Goal: Information Seeking & Learning: Learn about a topic

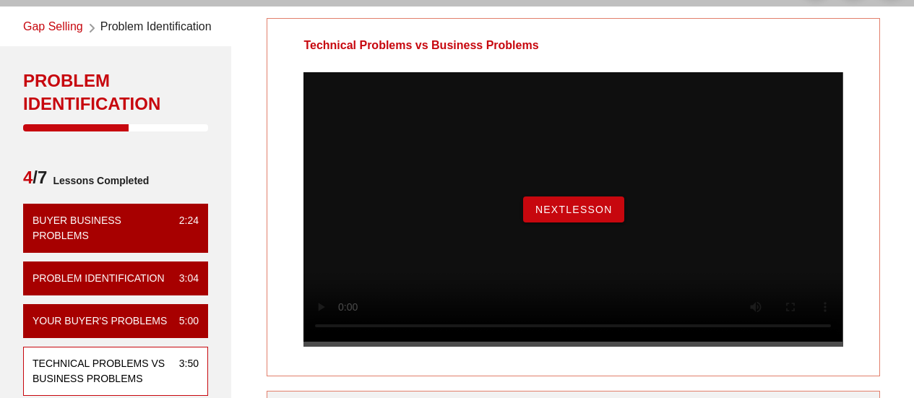
scroll to position [51, 0]
click at [554, 215] on span "NextLesson" at bounding box center [574, 210] width 78 height 12
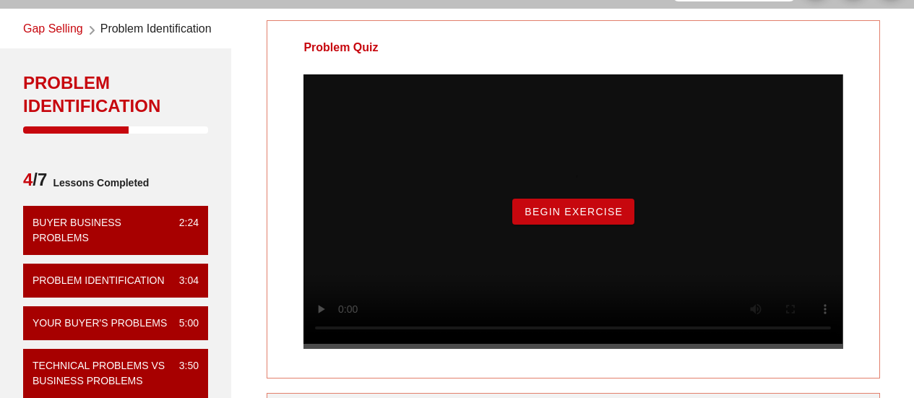
scroll to position [51, 0]
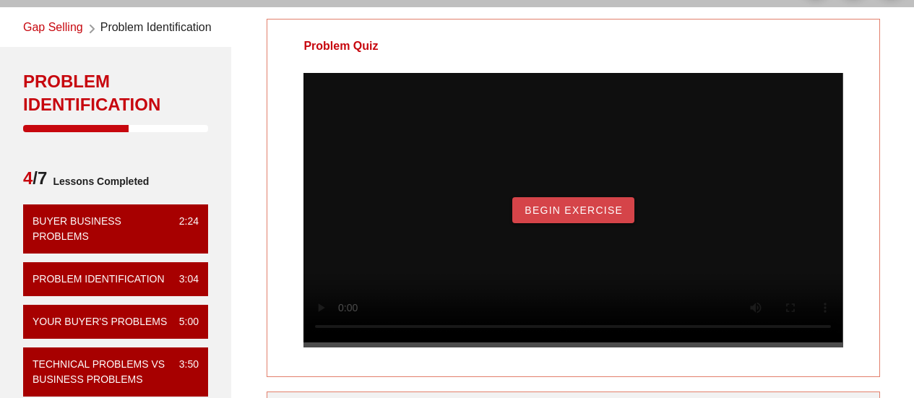
click at [549, 216] on span "Begin Exercise" at bounding box center [573, 211] width 99 height 12
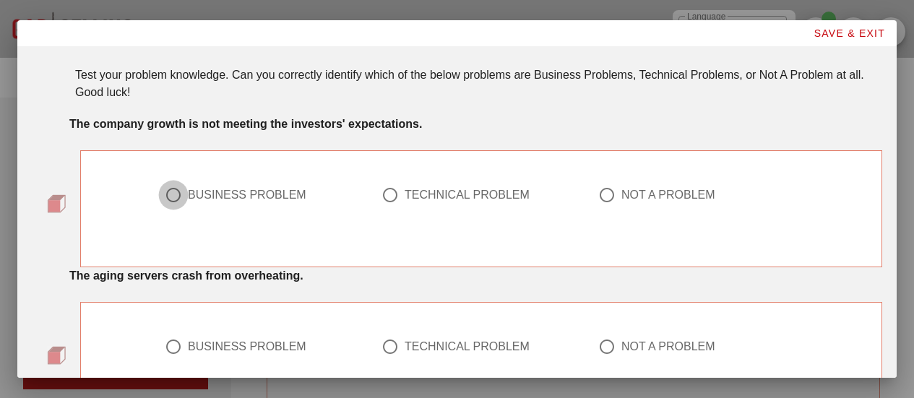
click at [170, 194] on div at bounding box center [173, 195] width 25 height 25
radio input "true"
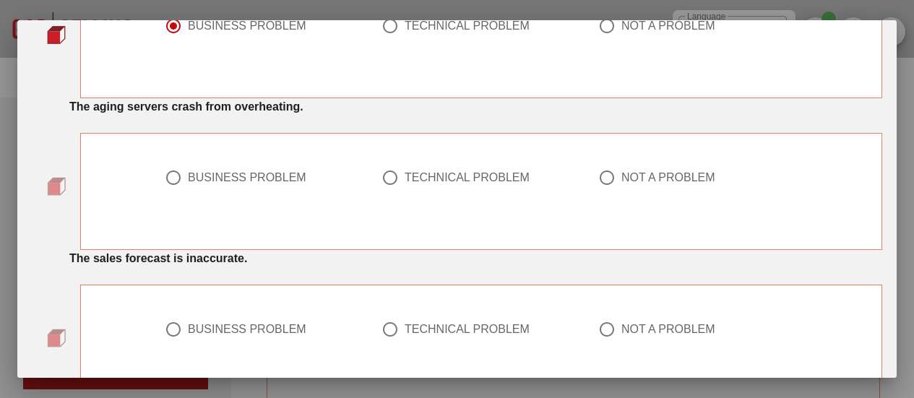
scroll to position [178, 0]
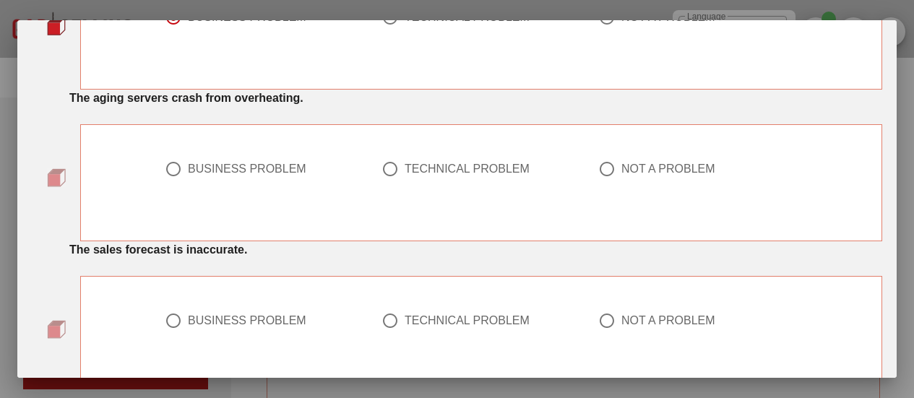
click at [382, 171] on div at bounding box center [390, 169] width 25 height 25
radio input "true"
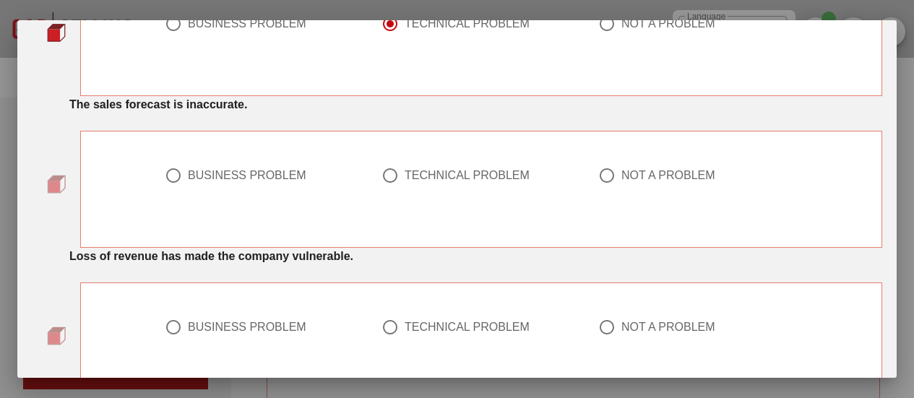
scroll to position [332, 0]
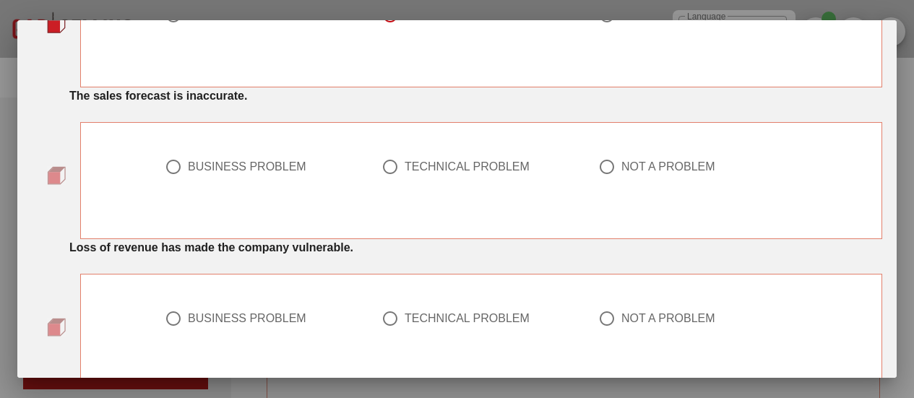
click at [388, 168] on div at bounding box center [390, 167] width 25 height 25
radio input "true"
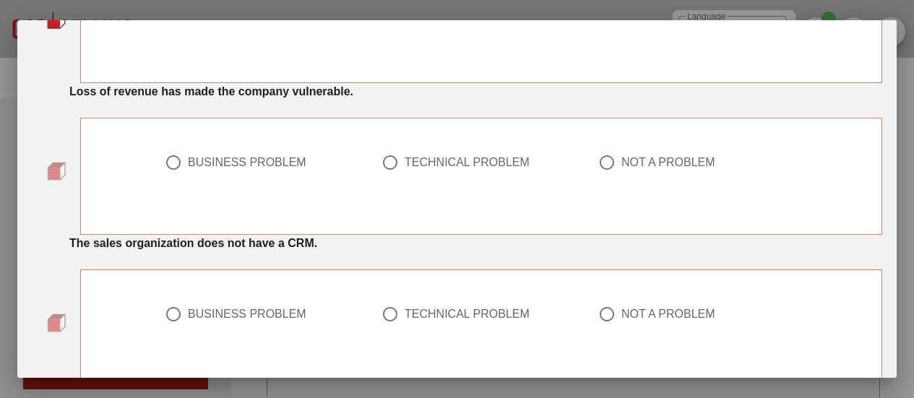
click at [171, 159] on div at bounding box center [173, 162] width 25 height 25
radio input "true"
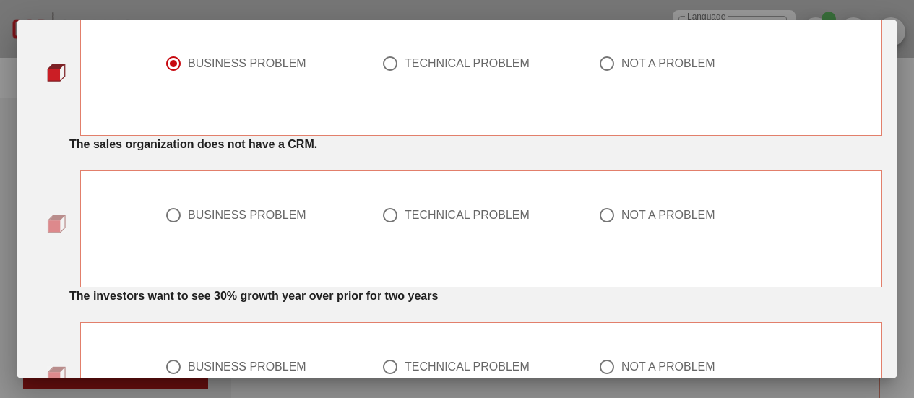
scroll to position [588, 0]
click at [383, 214] on div at bounding box center [390, 214] width 25 height 25
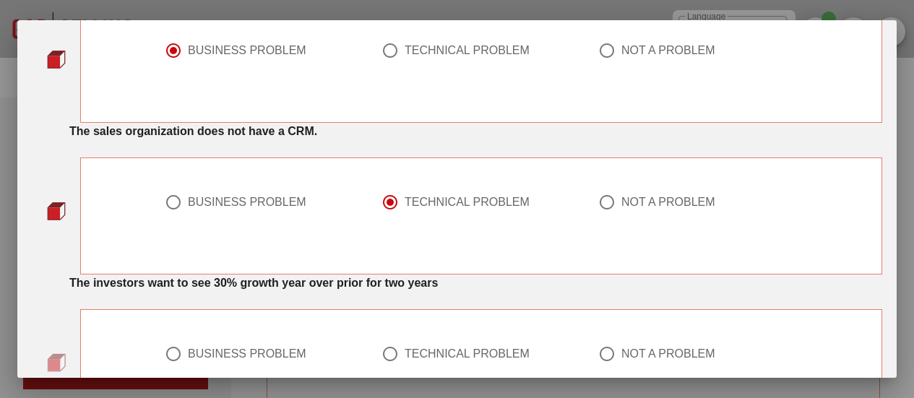
scroll to position [602, 0]
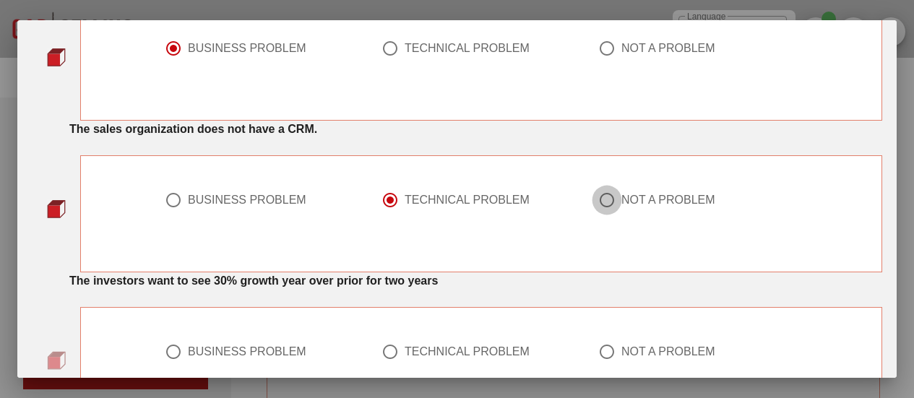
click at [603, 202] on div at bounding box center [607, 200] width 25 height 25
radio input "false"
radio input "true"
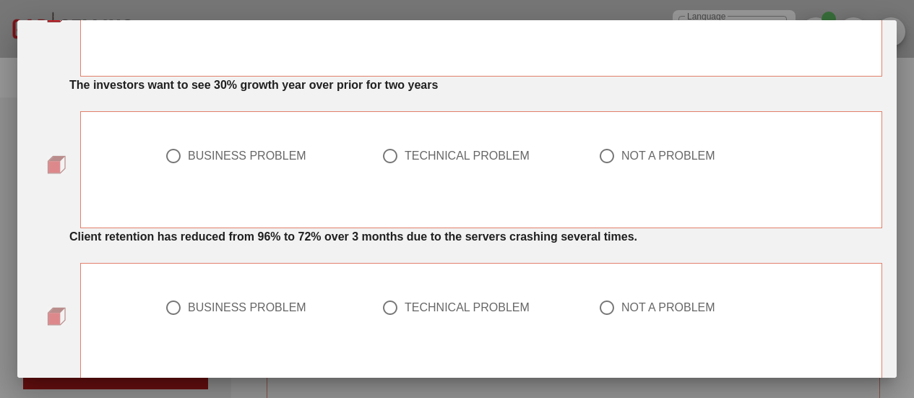
scroll to position [799, 0]
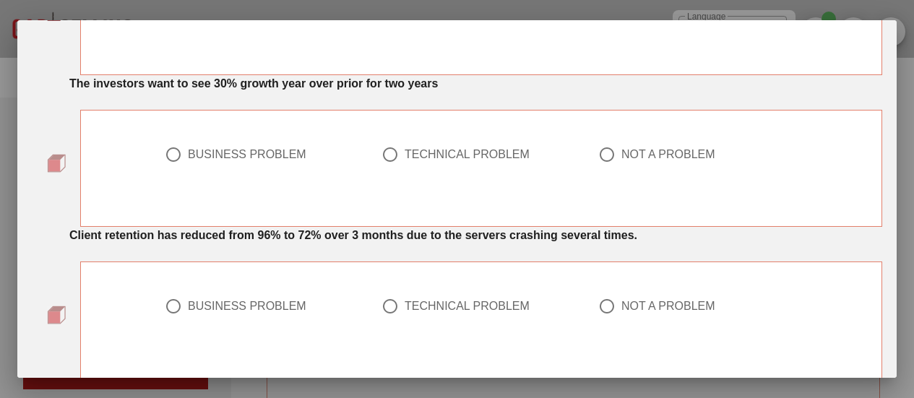
click at [605, 148] on div at bounding box center [607, 154] width 25 height 25
radio input "true"
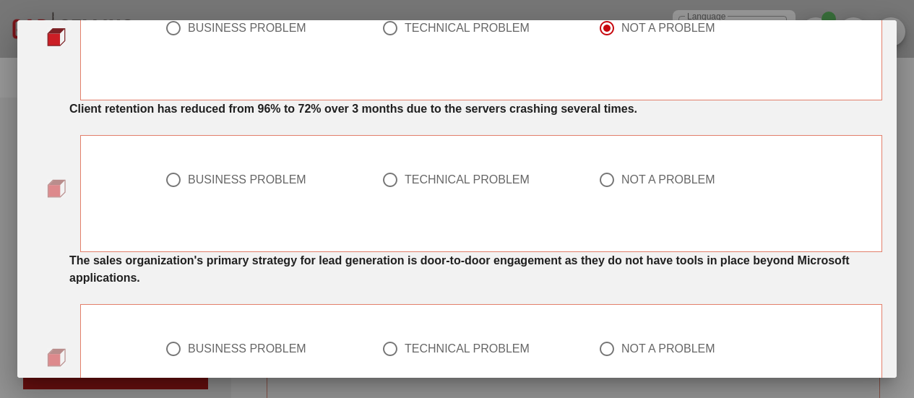
scroll to position [927, 0]
click at [168, 184] on div at bounding box center [173, 179] width 25 height 25
radio input "true"
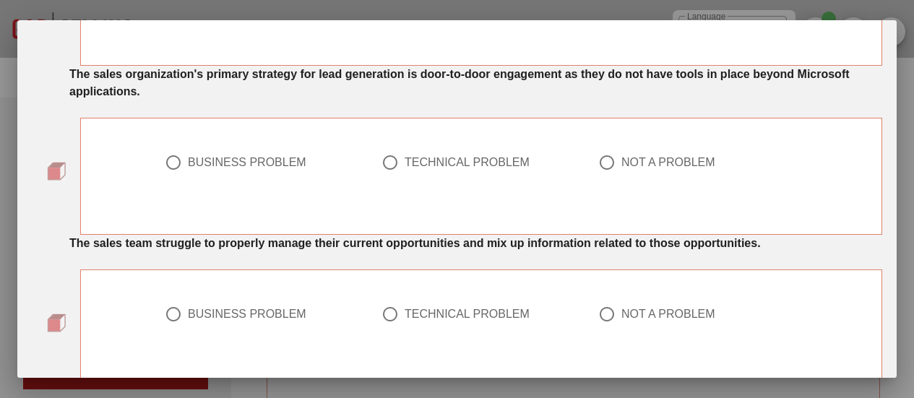
scroll to position [1110, 0]
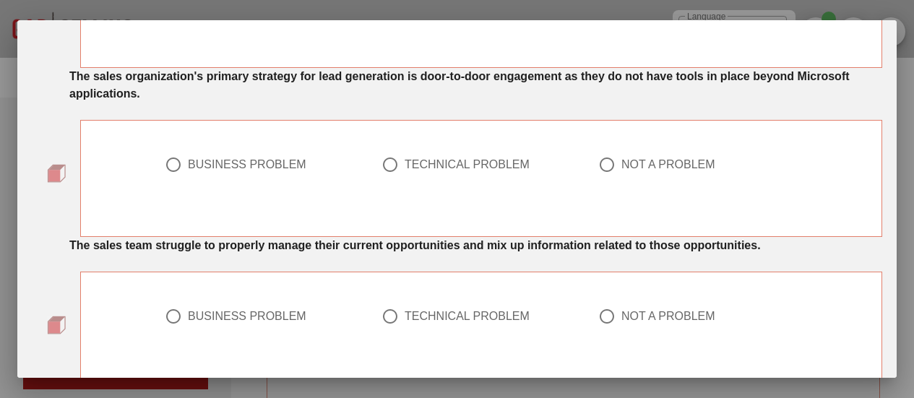
click at [601, 165] on div at bounding box center [607, 165] width 25 height 25
radio input "true"
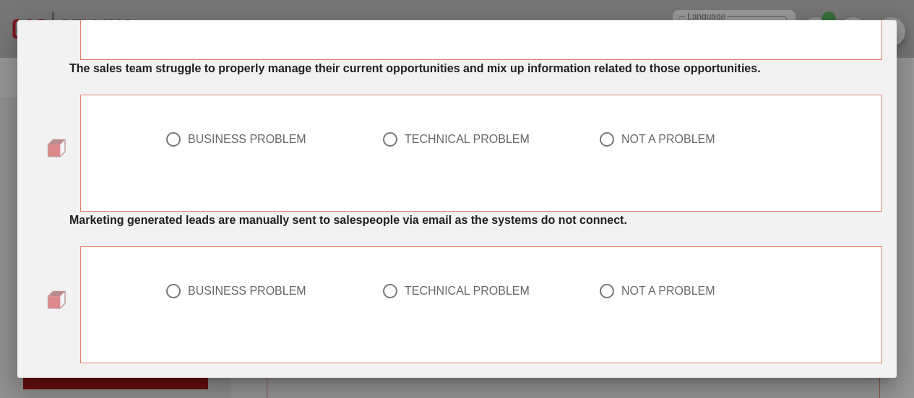
scroll to position [1288, 0]
click at [385, 141] on div at bounding box center [390, 138] width 25 height 25
radio input "true"
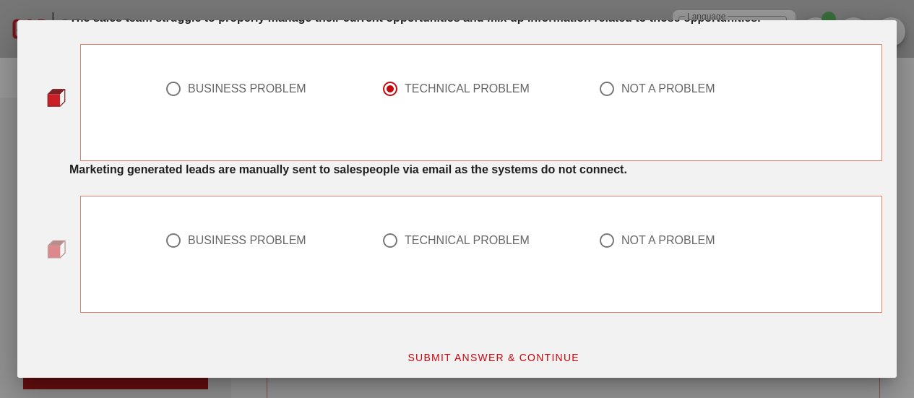
scroll to position [1344, 0]
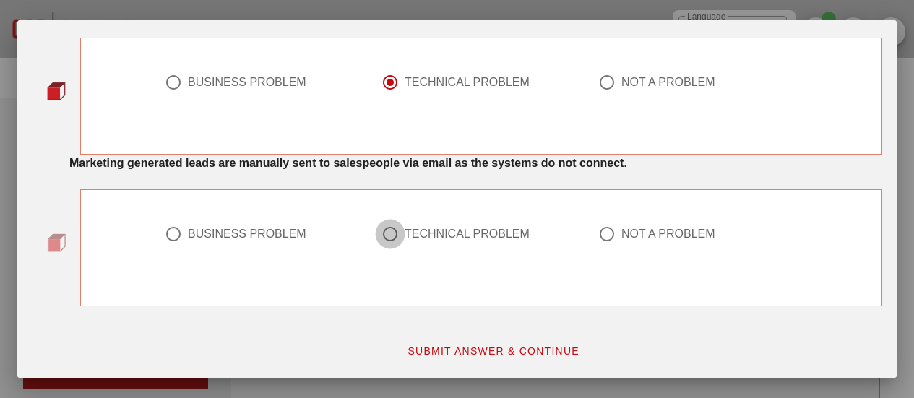
click at [388, 233] on div at bounding box center [390, 234] width 25 height 25
click at [601, 236] on div at bounding box center [607, 234] width 25 height 25
radio input "false"
radio input "true"
click at [494, 354] on span "SUBMIT ANSWER & CONTINUE" at bounding box center [493, 352] width 173 height 12
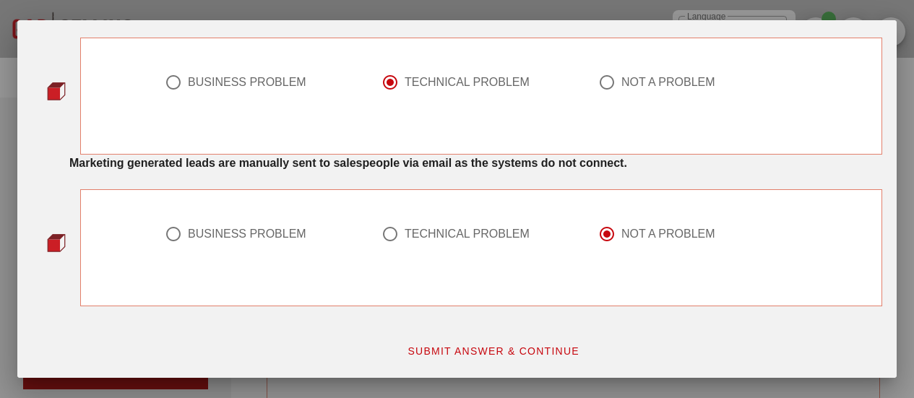
scroll to position [0, 0]
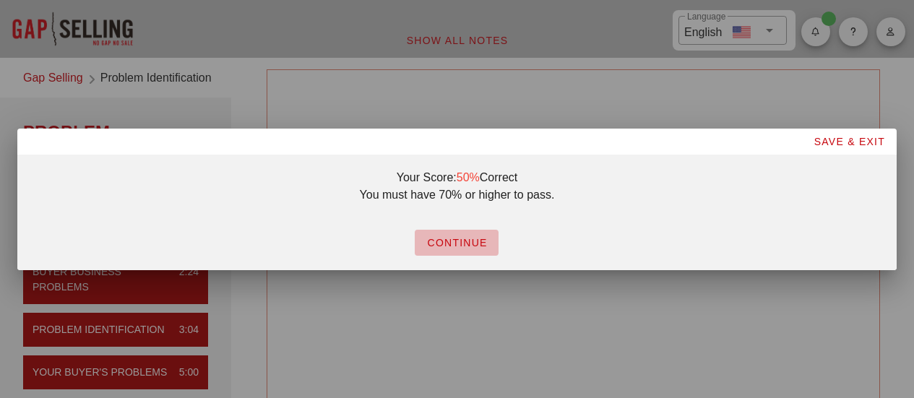
click at [451, 244] on span "CONTINUE" at bounding box center [456, 243] width 61 height 12
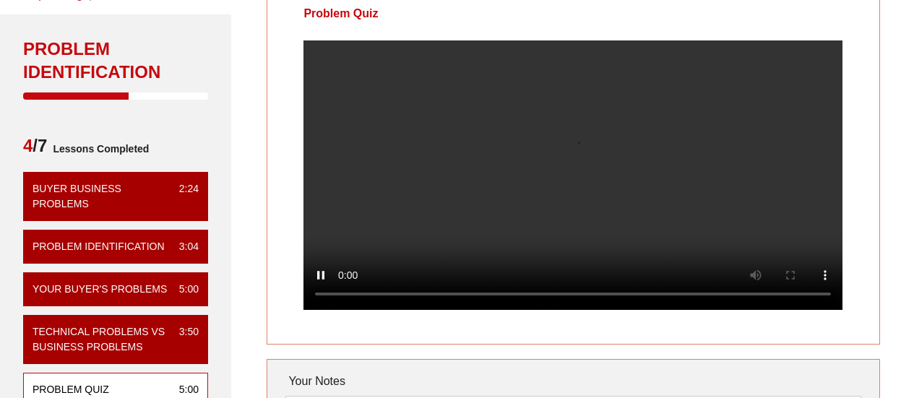
scroll to position [81, 0]
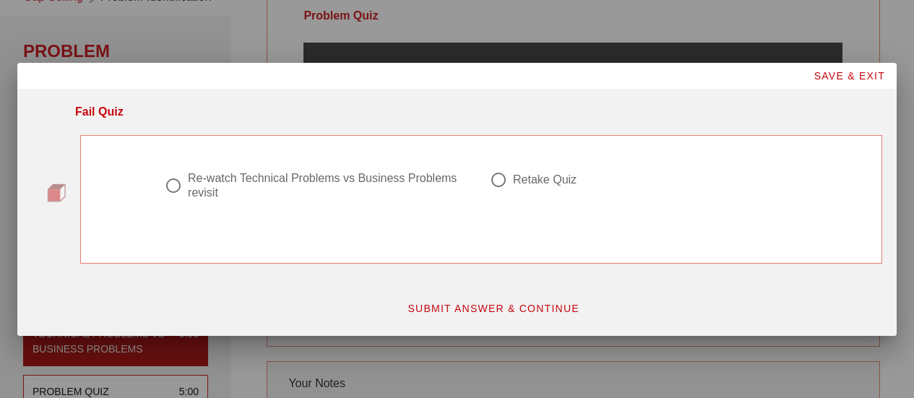
click at [494, 184] on div at bounding box center [498, 180] width 25 height 25
radio input "true"
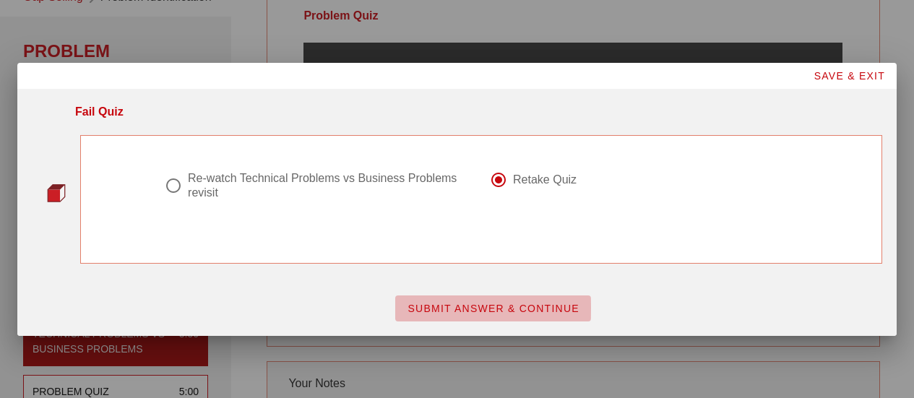
click at [498, 305] on span "SUBMIT ANSWER & CONTINUE" at bounding box center [493, 309] width 173 height 12
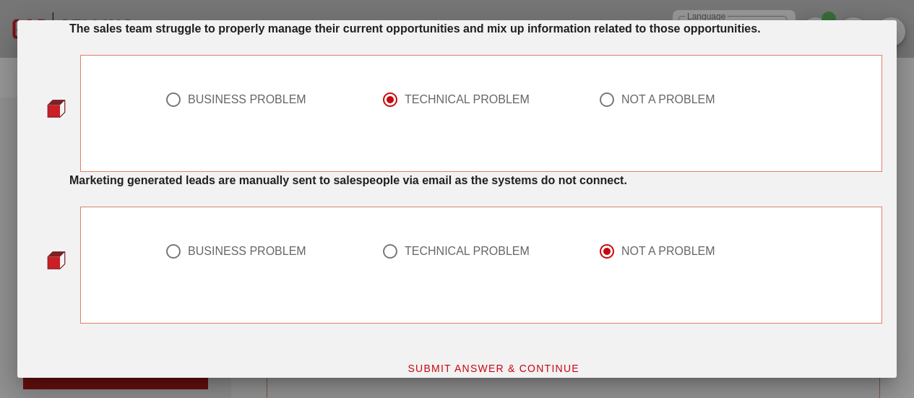
scroll to position [1344, 0]
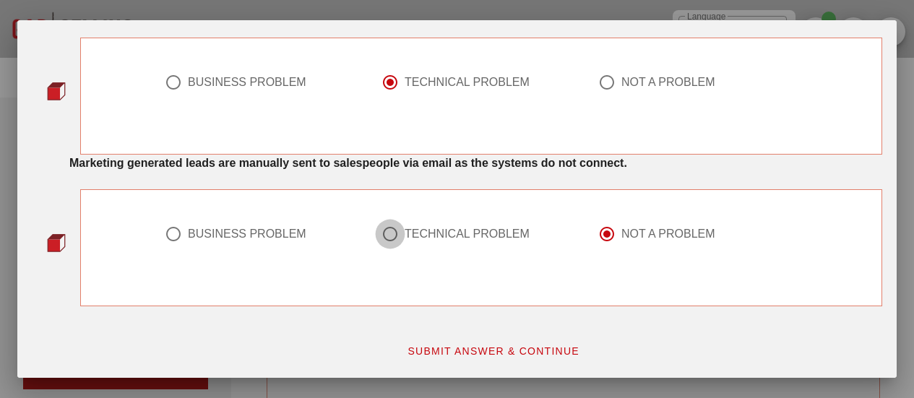
click at [387, 230] on div at bounding box center [390, 234] width 25 height 25
radio input "true"
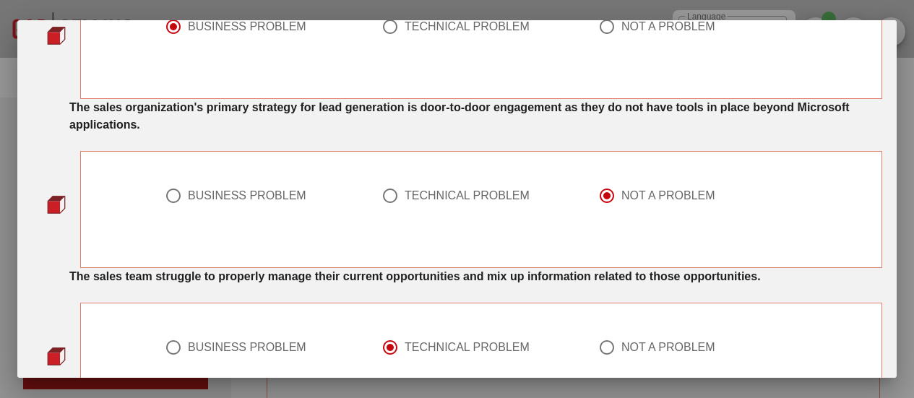
scroll to position [1067, 0]
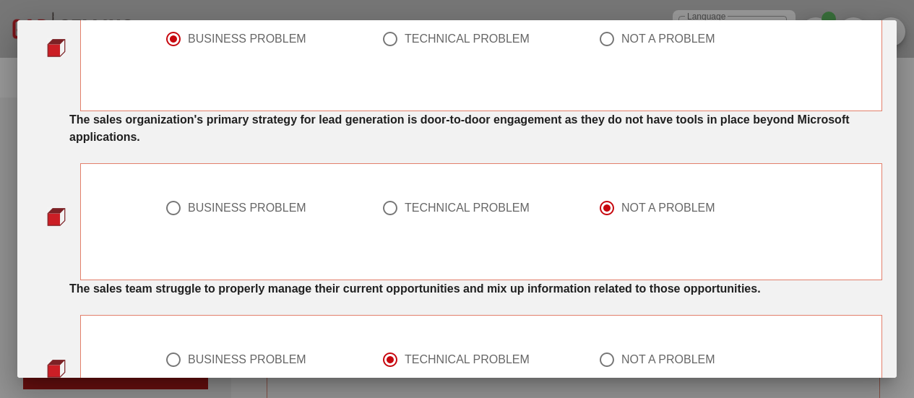
click at [391, 209] on div at bounding box center [390, 208] width 25 height 25
radio input "true"
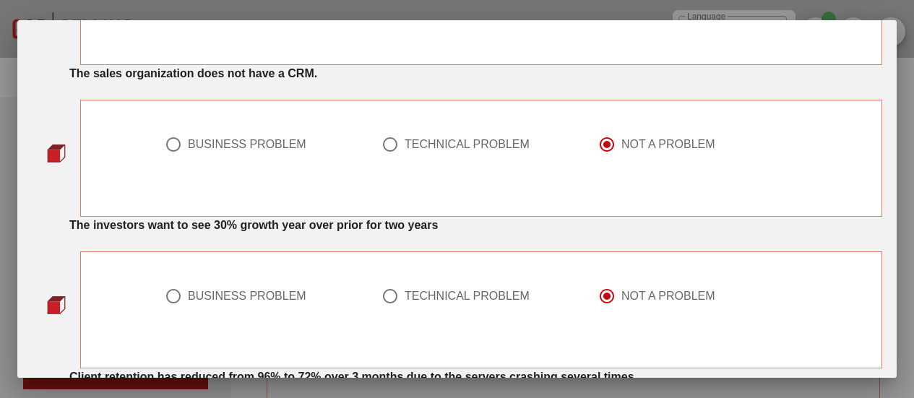
scroll to position [648, 0]
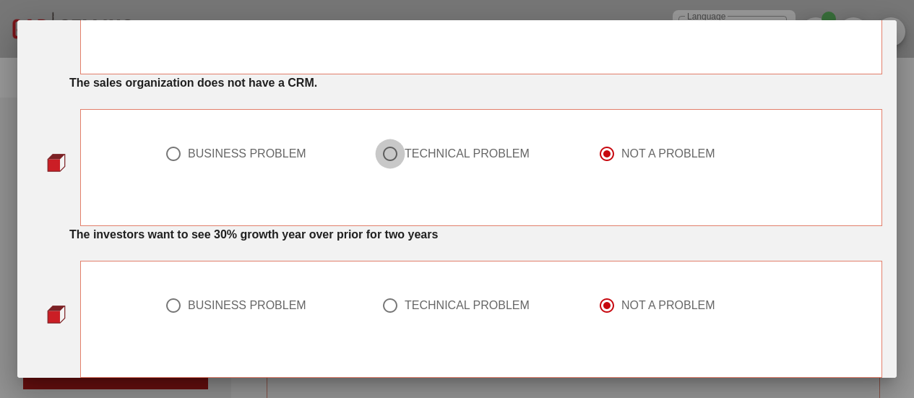
click at [385, 155] on div at bounding box center [390, 154] width 25 height 25
radio input "true"
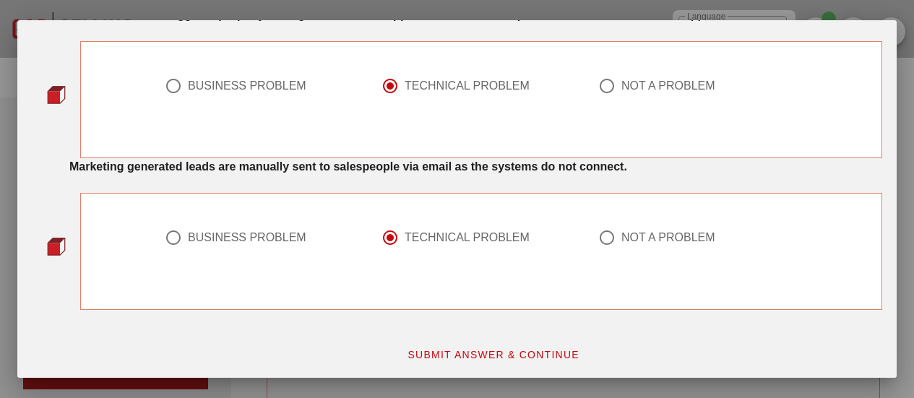
scroll to position [1344, 0]
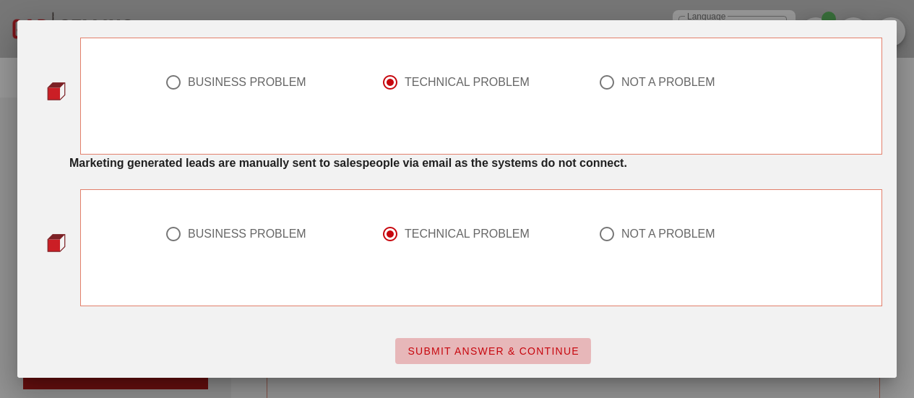
click at [461, 346] on span "SUBMIT ANSWER & CONTINUE" at bounding box center [493, 352] width 173 height 12
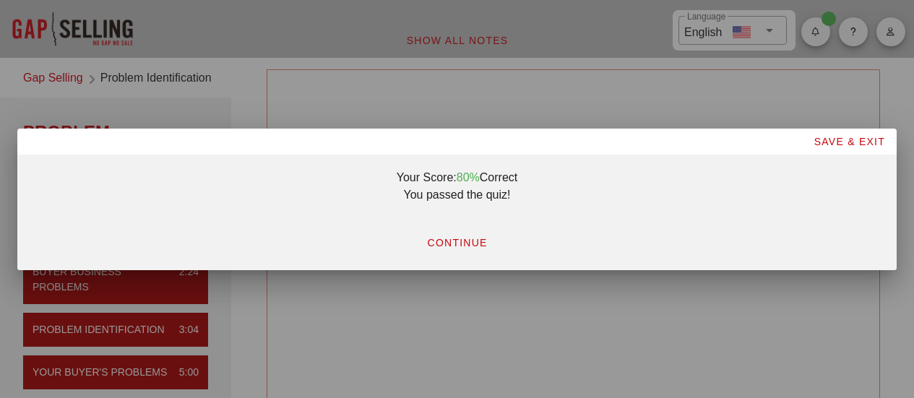
scroll to position [0, 0]
click at [453, 233] on button "CONTINUE" at bounding box center [457, 243] width 84 height 26
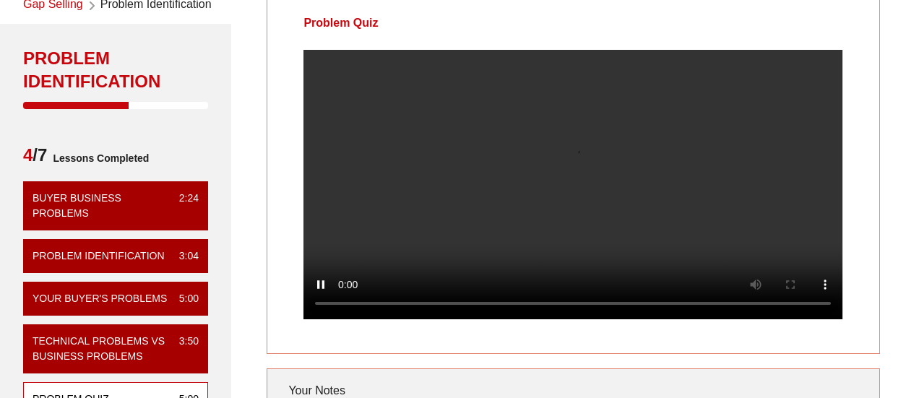
scroll to position [71, 0]
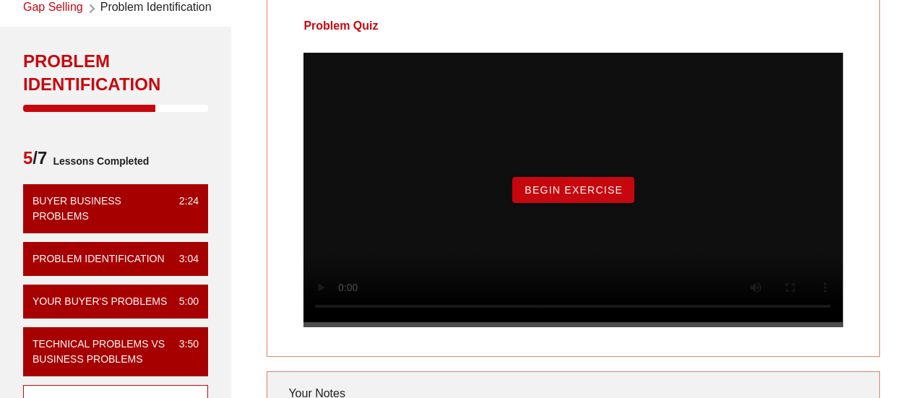
click at [574, 196] on span "Begin Exercise" at bounding box center [573, 190] width 99 height 12
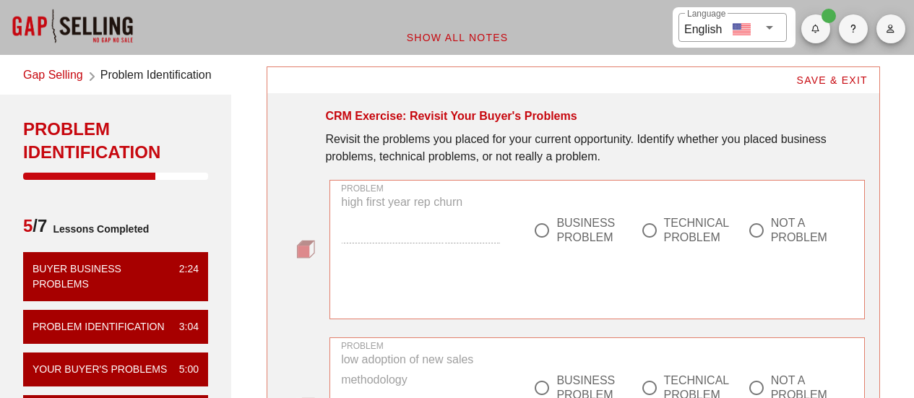
scroll to position [2, 0]
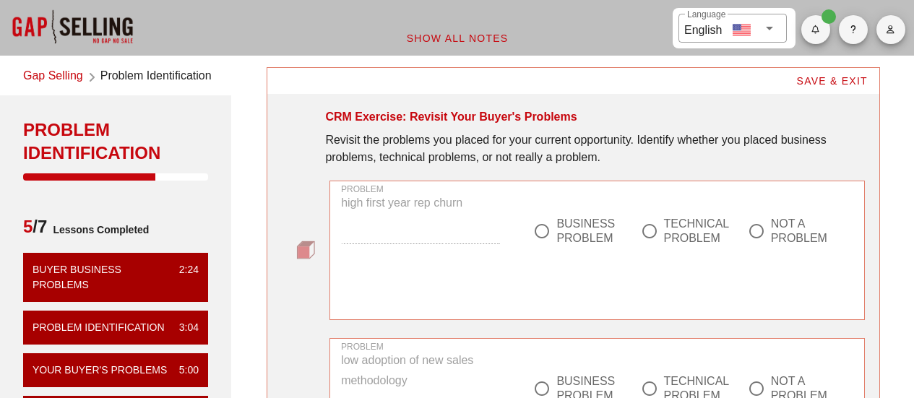
click at [543, 233] on div at bounding box center [542, 231] width 25 height 25
radio input "true"
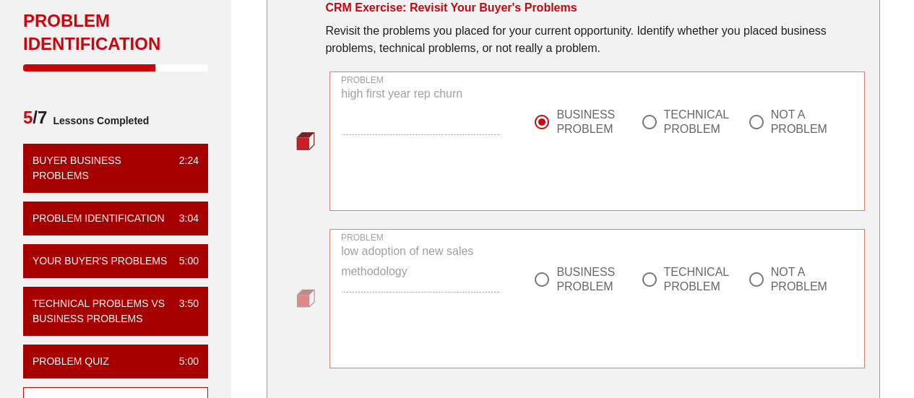
scroll to position [113, 0]
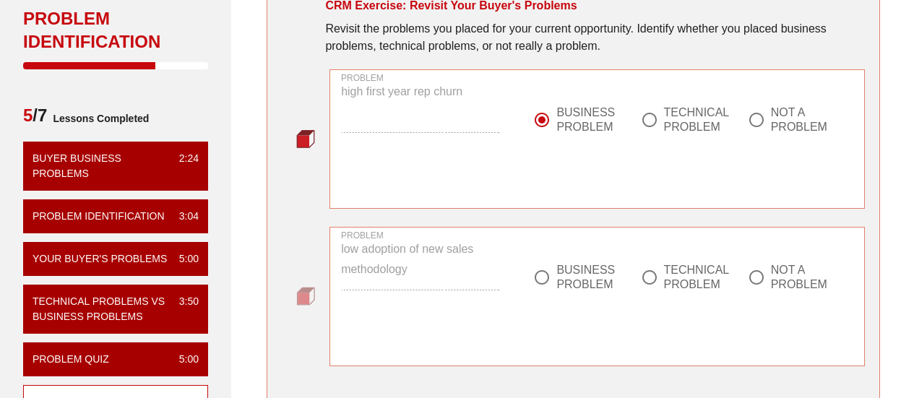
click at [544, 283] on div at bounding box center [542, 277] width 25 height 25
radio input "true"
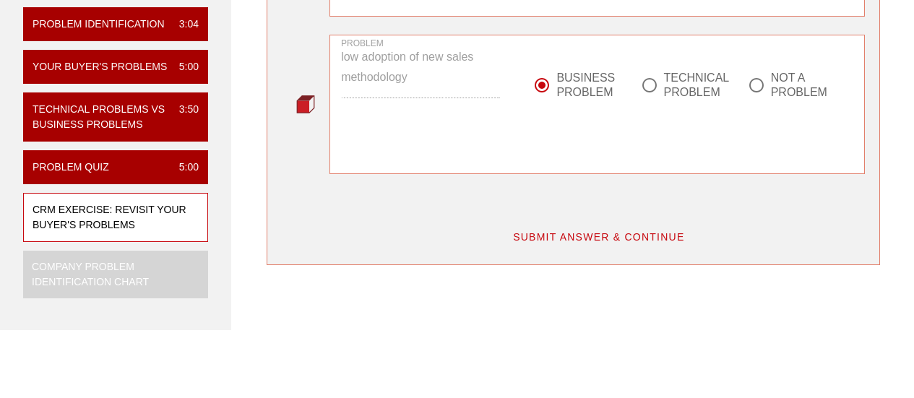
scroll to position [307, 0]
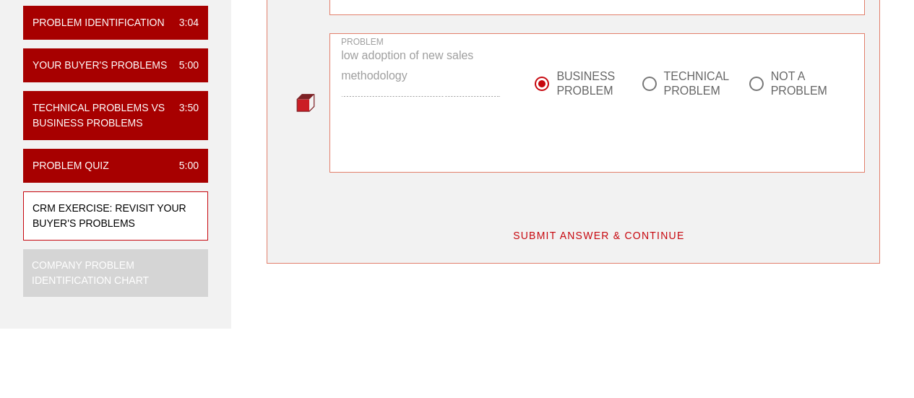
click at [554, 240] on span "SUBMIT ANSWER & CONTINUE" at bounding box center [598, 236] width 173 height 12
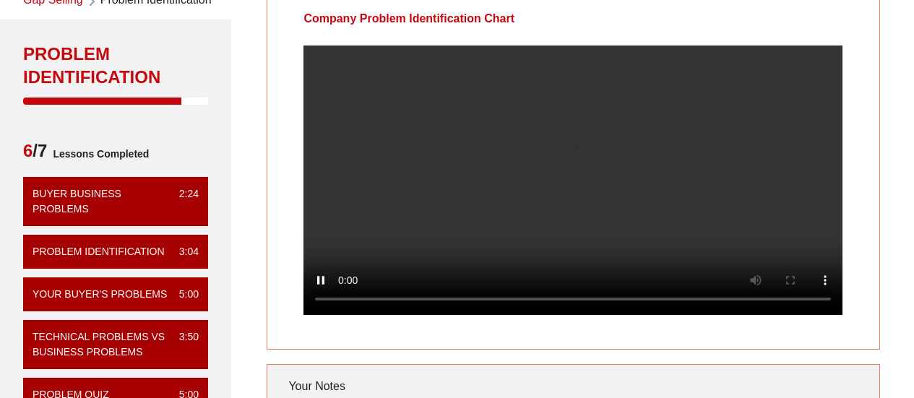
scroll to position [72, 0]
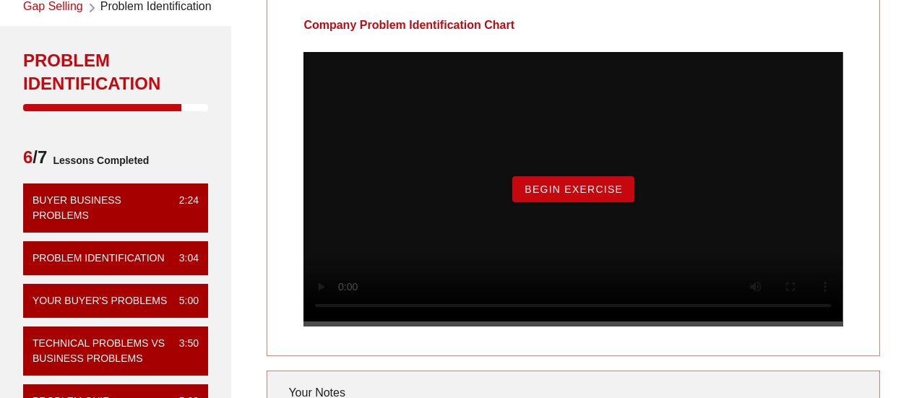
click at [578, 199] on button "Begin Exercise" at bounding box center [573, 189] width 122 height 26
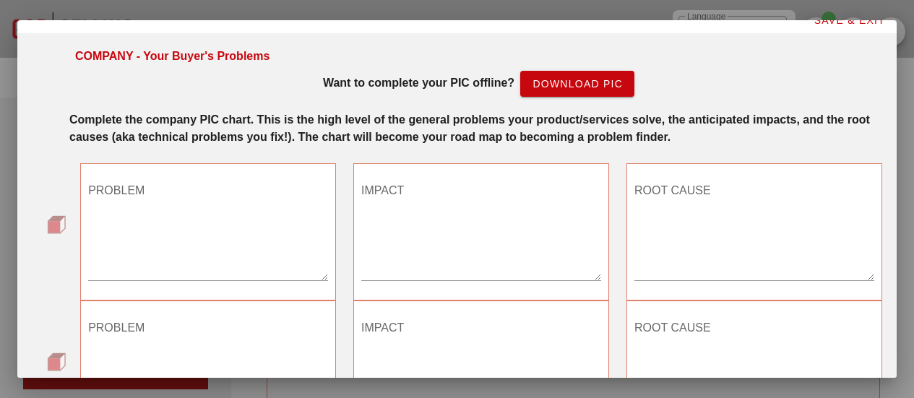
scroll to position [0, 0]
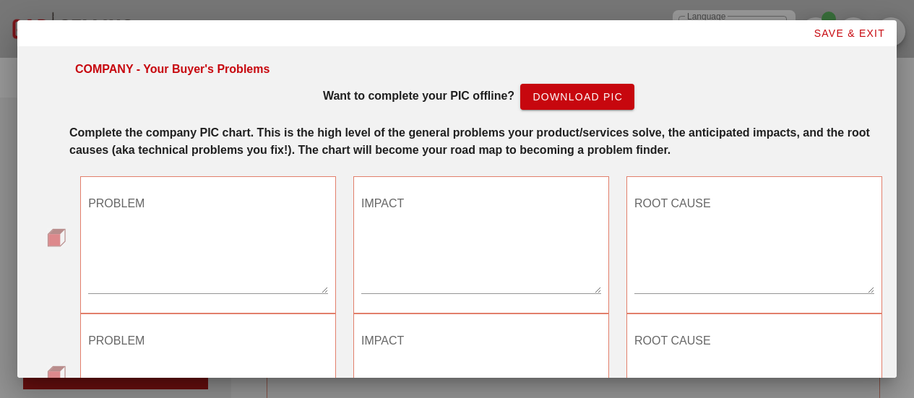
click at [701, 82] on div "COMPANY - Your Buyer's Problems Want to complete your PIC offline? Download PIC" at bounding box center [478, 92] width 825 height 81
